Goal: Find specific page/section: Find specific page/section

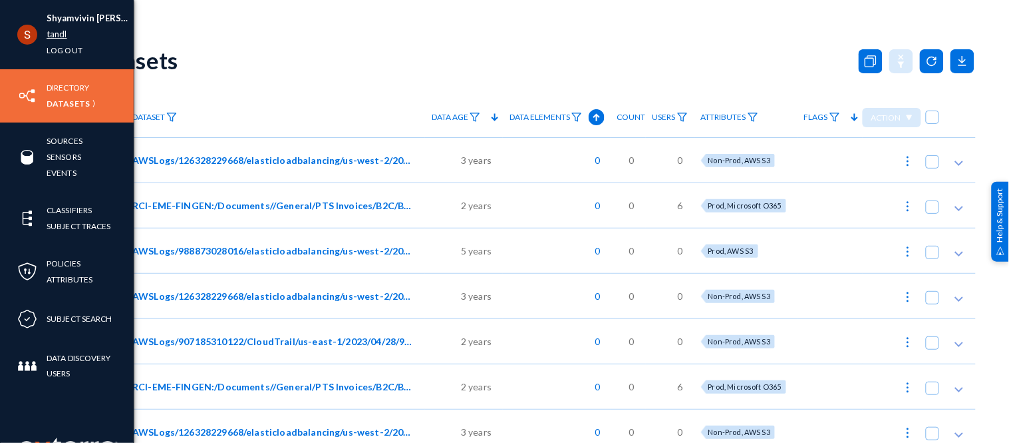
click at [48, 35] on link "tandl" at bounding box center [57, 34] width 21 height 15
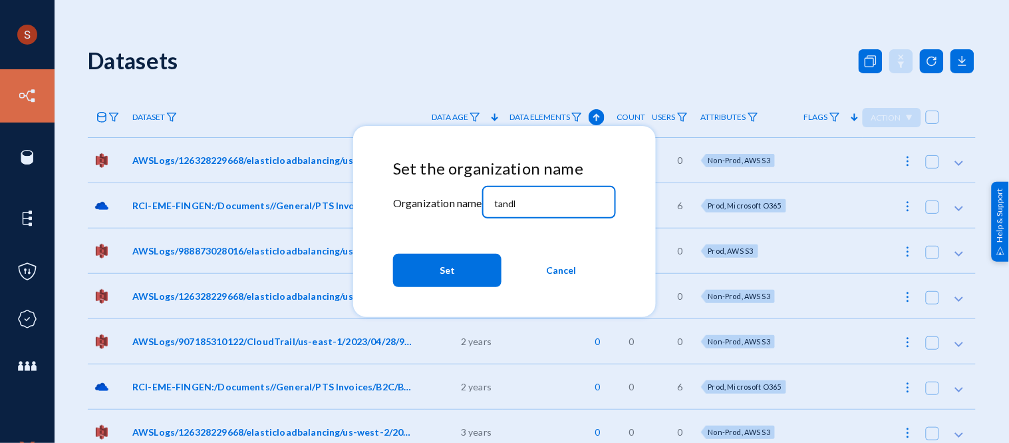
click at [502, 205] on input "tandl" at bounding box center [551, 204] width 114 height 12
type input "techsmith"
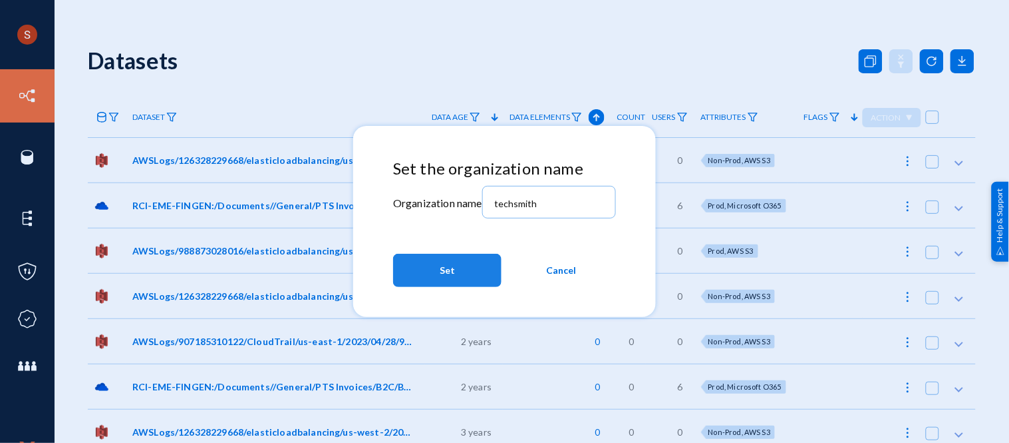
click at [468, 261] on button "Set" at bounding box center [447, 270] width 108 height 33
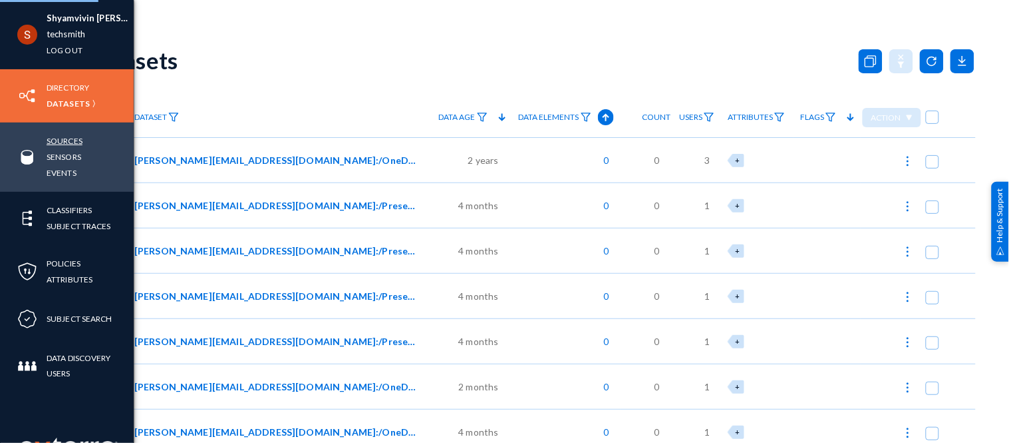
click at [63, 142] on link "Sources" at bounding box center [65, 140] width 36 height 15
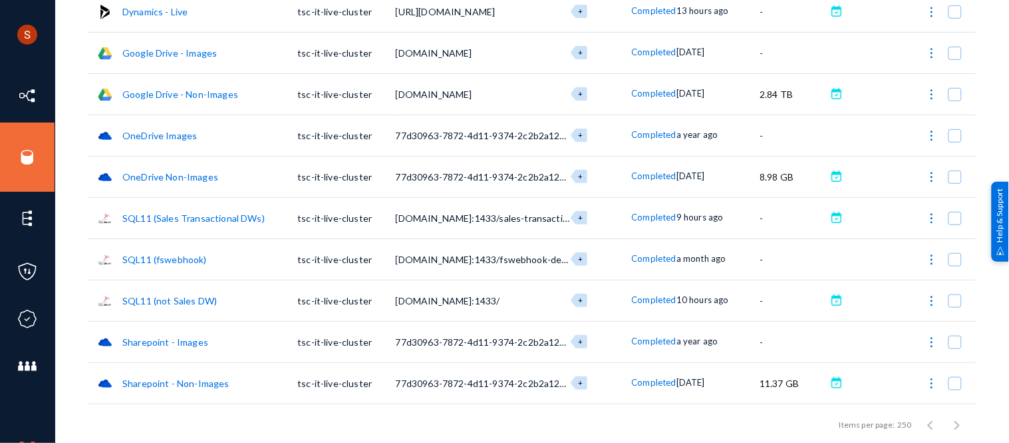
scroll to position [301, 0]
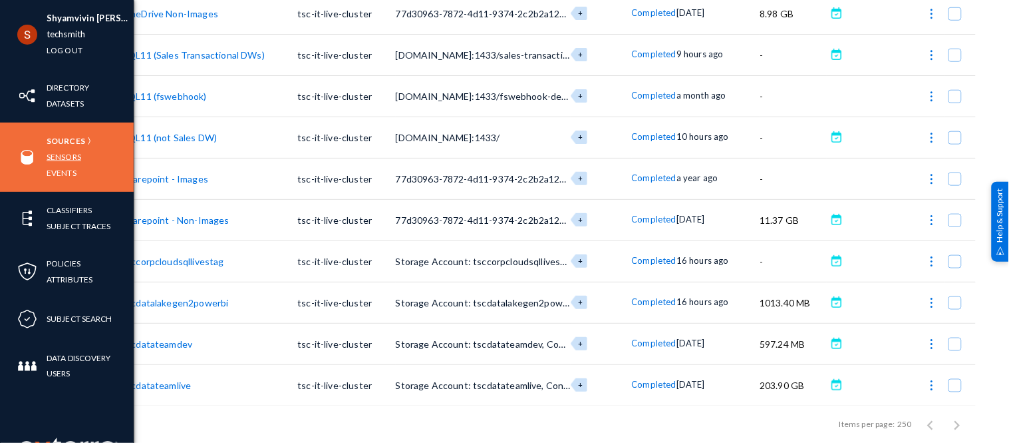
click at [65, 158] on link "Sensors" at bounding box center [64, 156] width 35 height 15
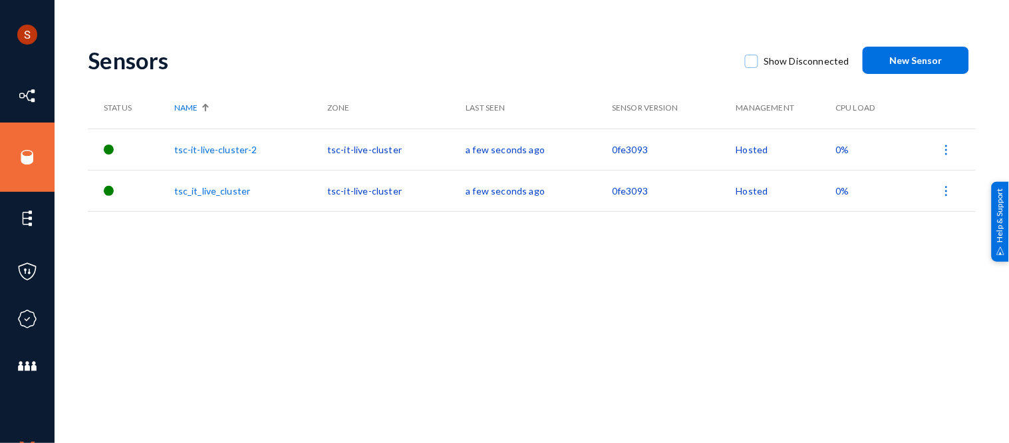
click at [474, 59] on div "Sensors" at bounding box center [410, 60] width 644 height 27
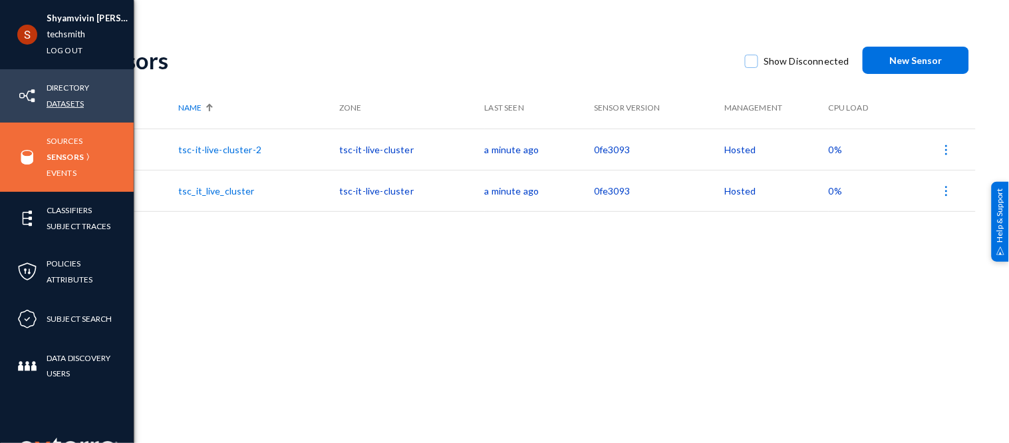
click at [67, 98] on link "Datasets" at bounding box center [65, 103] width 37 height 15
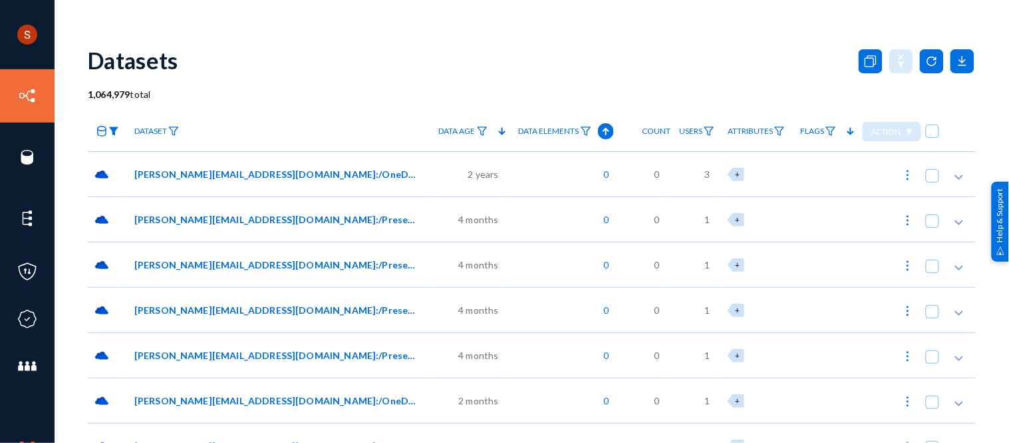
click at [118, 129] on img at bounding box center [113, 130] width 11 height 9
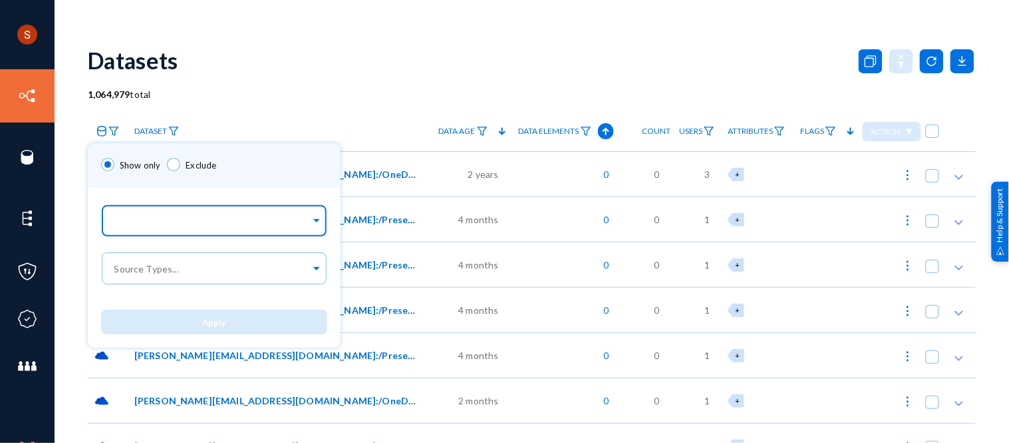
click at [182, 224] on input "text" at bounding box center [211, 222] width 199 height 13
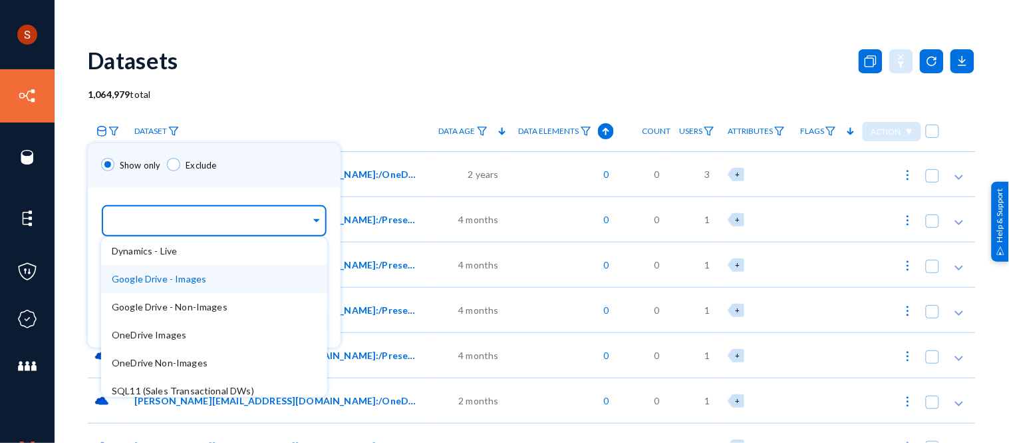
click at [197, 281] on span "Google Drive - Images" at bounding box center [159, 278] width 94 height 11
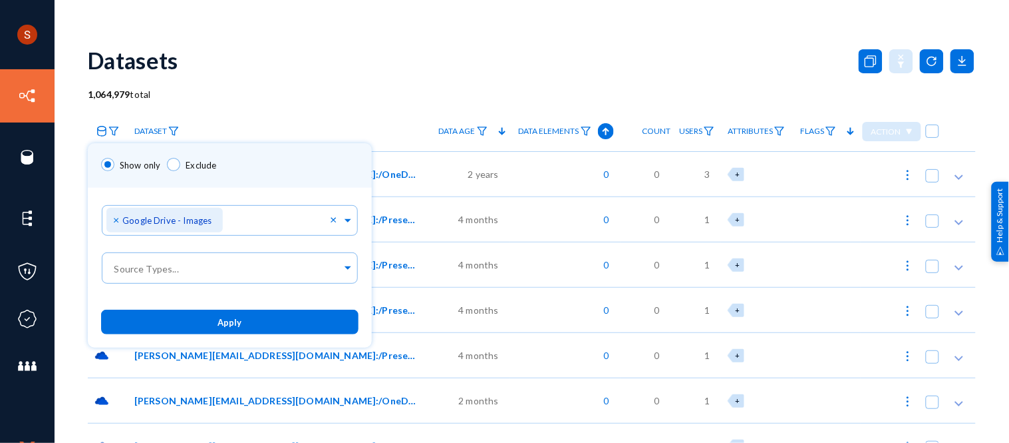
click at [192, 181] on div "Show only Exclude" at bounding box center [230, 165] width 284 height 45
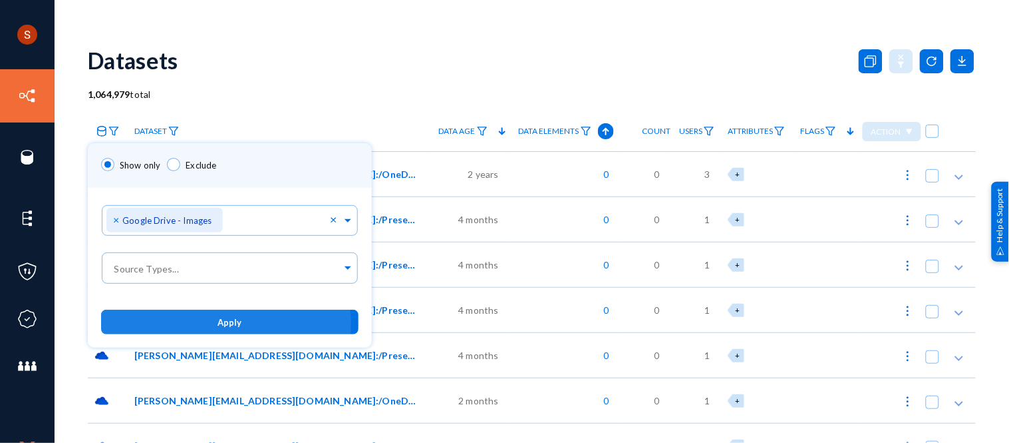
click at [218, 324] on span "Apply" at bounding box center [230, 322] width 24 height 11
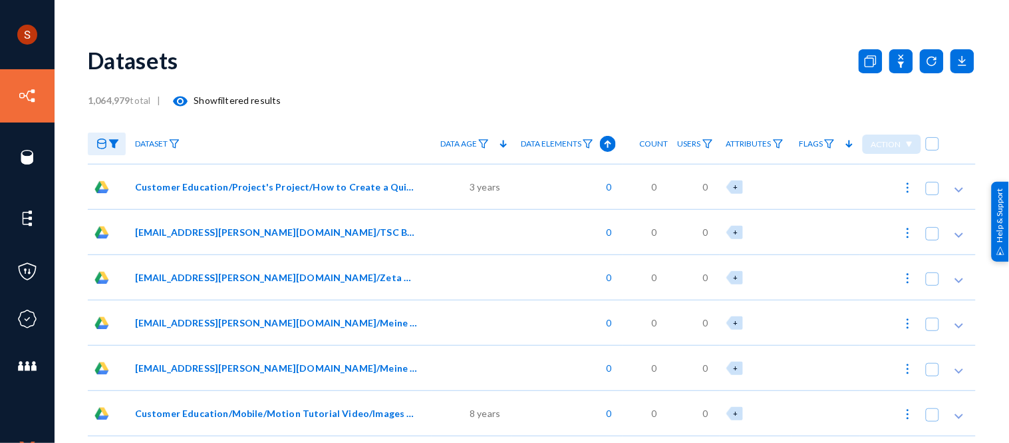
click at [494, 194] on div "3 years" at bounding box center [472, 186] width 81 height 45
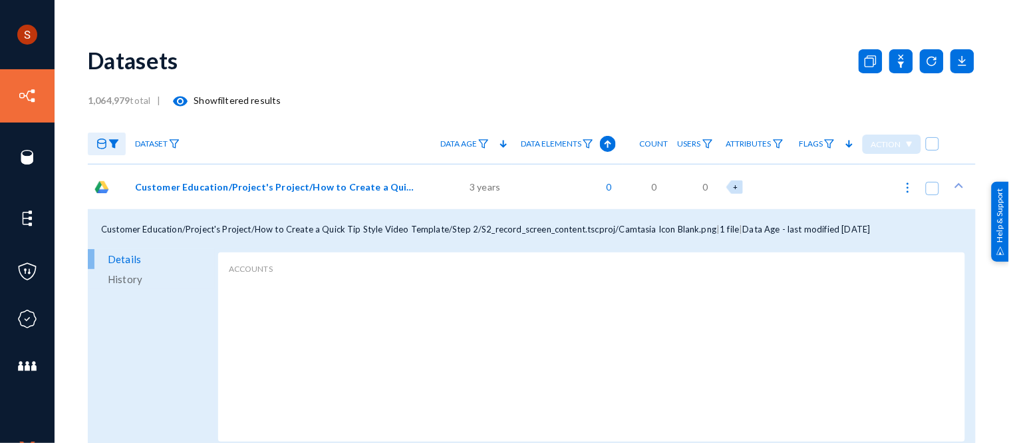
click at [524, 194] on div "0" at bounding box center [567, 186] width 111 height 45
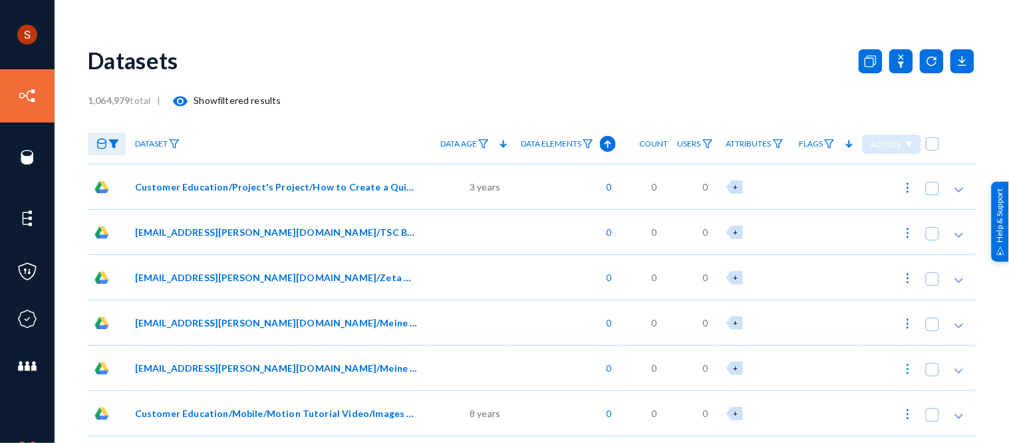
click at [113, 140] on img at bounding box center [113, 143] width 11 height 9
